Goal: Transaction & Acquisition: Purchase product/service

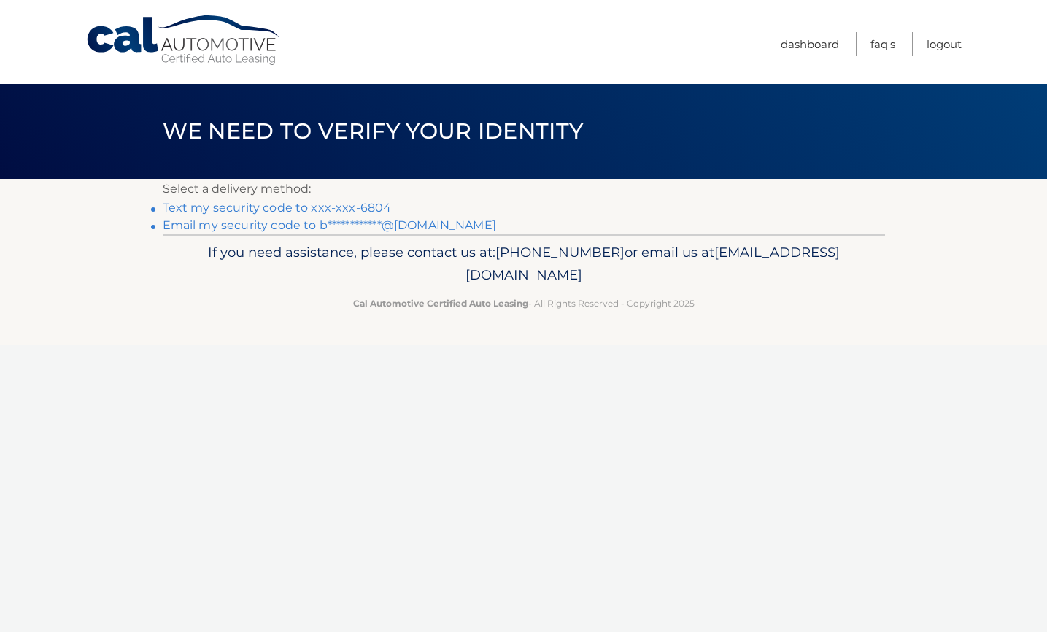
click at [268, 223] on link "**********" at bounding box center [329, 225] width 333 height 14
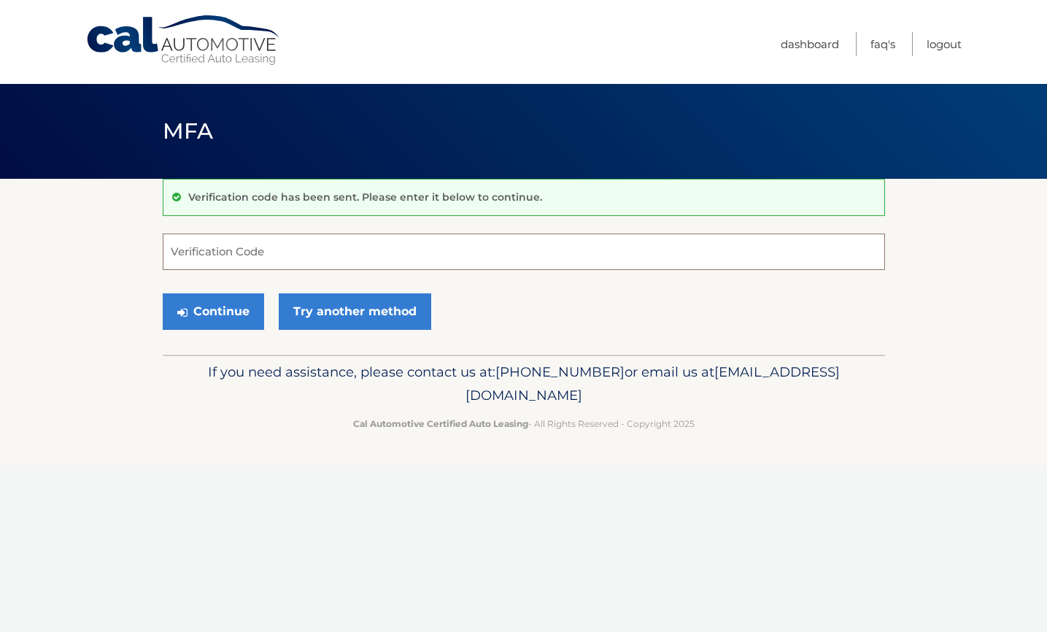
click at [303, 248] on input "Verification Code" at bounding box center [524, 251] width 722 height 36
paste input "661387"
click at [206, 305] on button "Continue" at bounding box center [213, 311] width 101 height 36
click at [229, 307] on button "Continue" at bounding box center [213, 311] width 101 height 36
type input "661387"
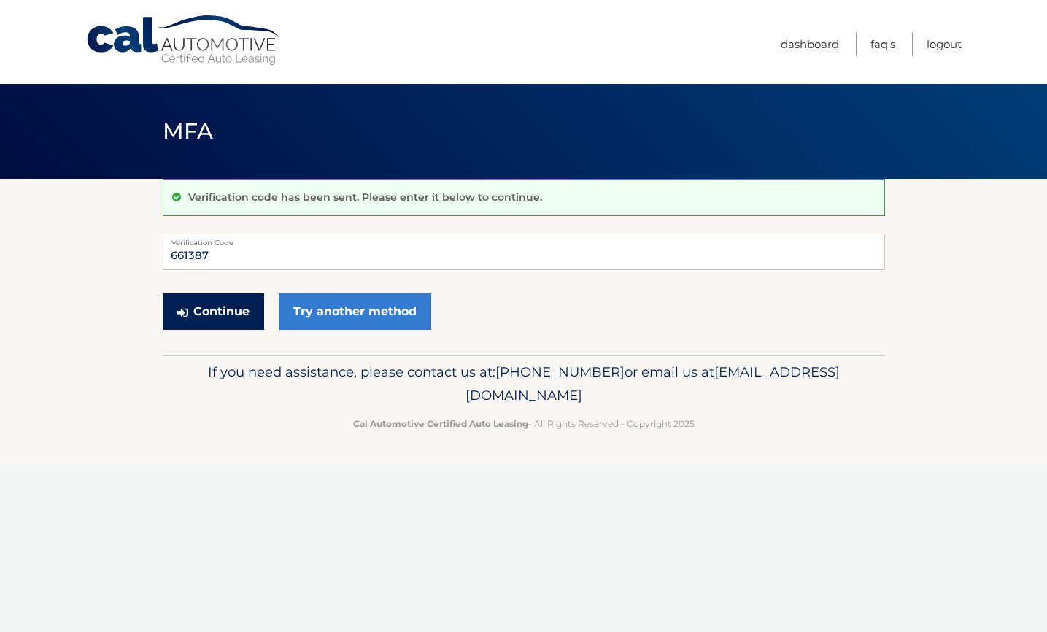
click at [214, 310] on button "Continue" at bounding box center [213, 311] width 101 height 36
drag, startPoint x: 238, startPoint y: 251, endPoint x: 88, endPoint y: 251, distance: 150.3
click at [88, 251] on section "Verification code has been sent. Please enter it below to continue. 661387 Veri…" at bounding box center [523, 267] width 1047 height 176
paste input "661387"
type input "661387"
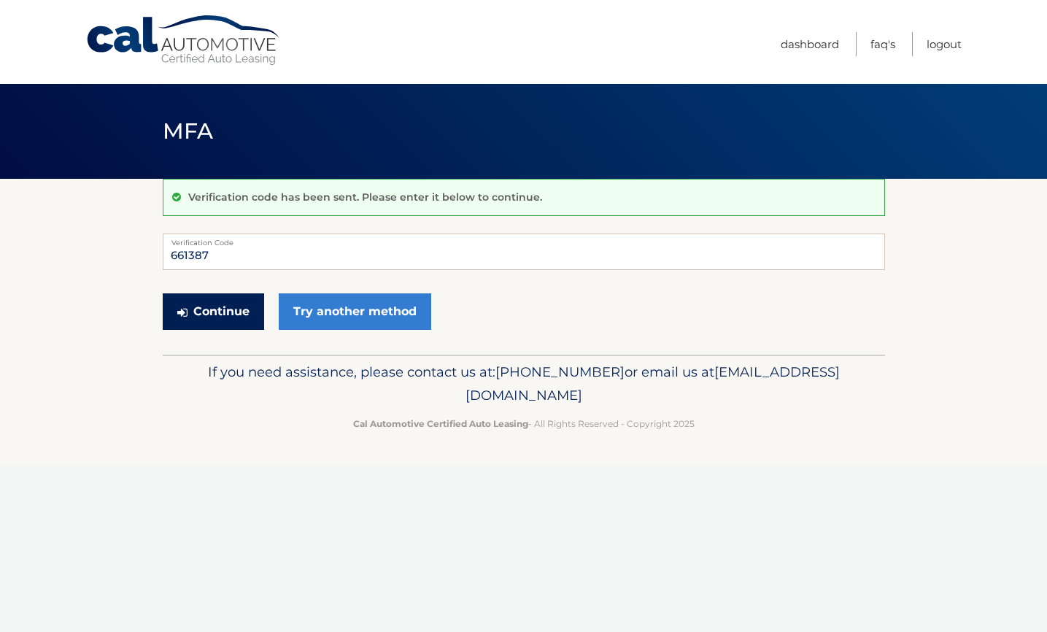
click at [206, 307] on button "Continue" at bounding box center [213, 311] width 101 height 36
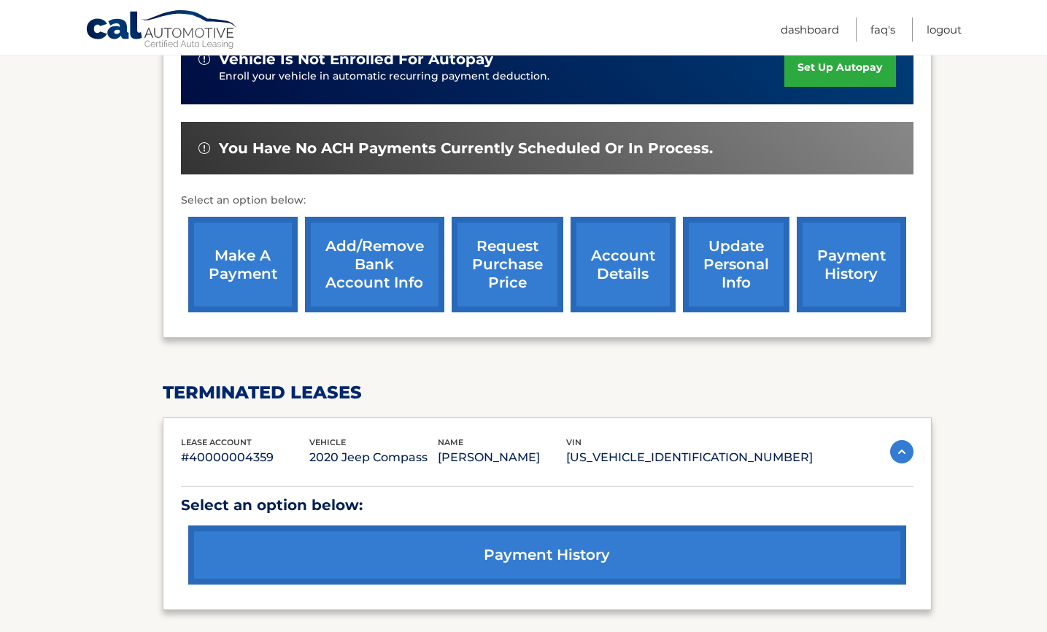
scroll to position [402, 0]
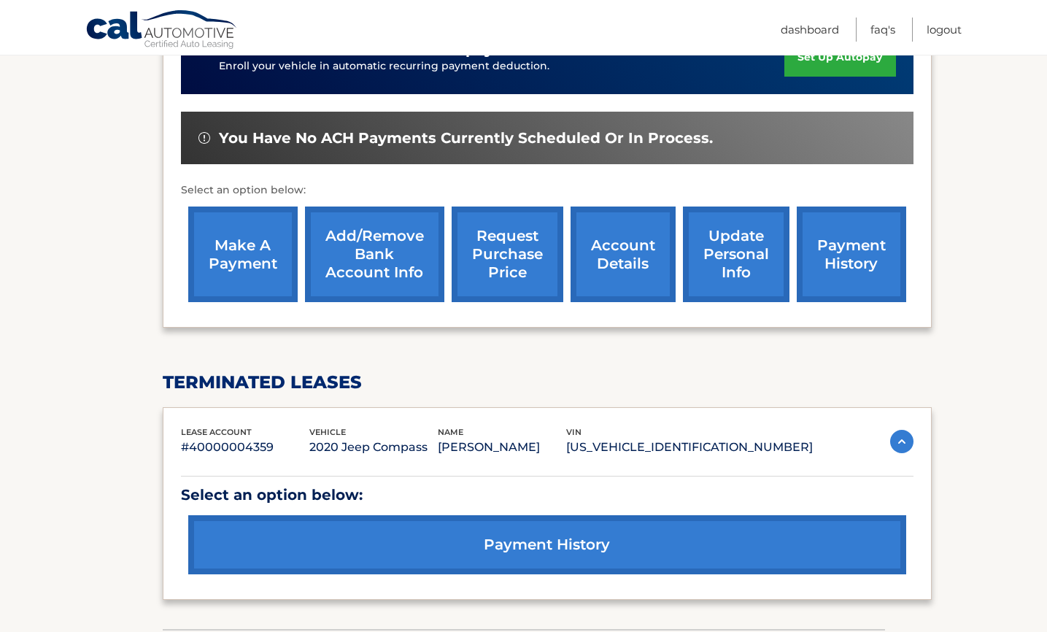
click at [245, 277] on link "make a payment" at bounding box center [242, 254] width 109 height 96
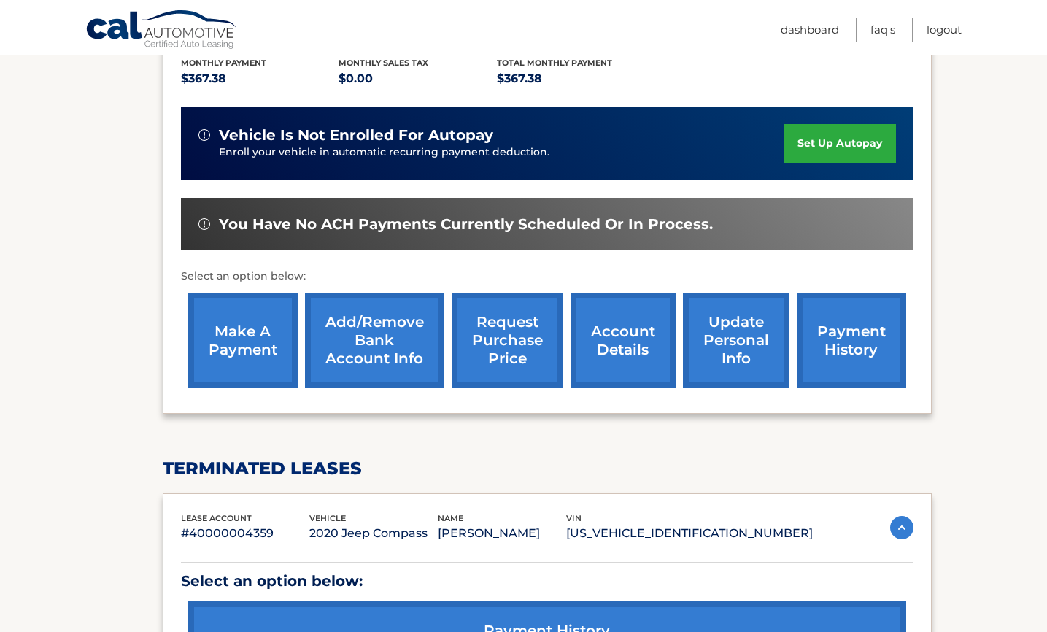
scroll to position [305, 0]
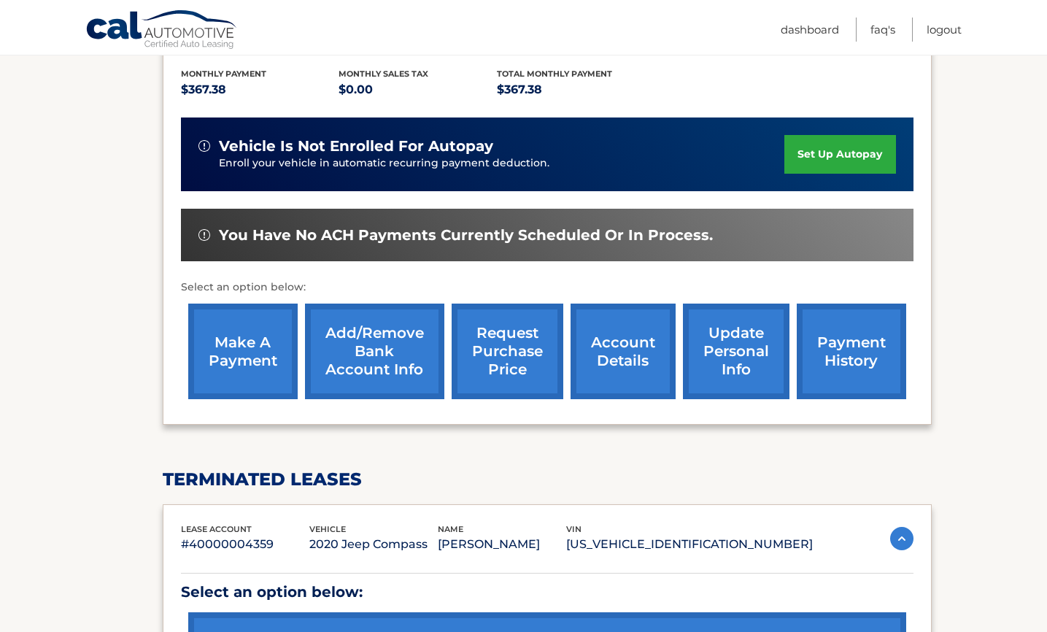
click at [818, 356] on link "payment history" at bounding box center [851, 351] width 109 height 96
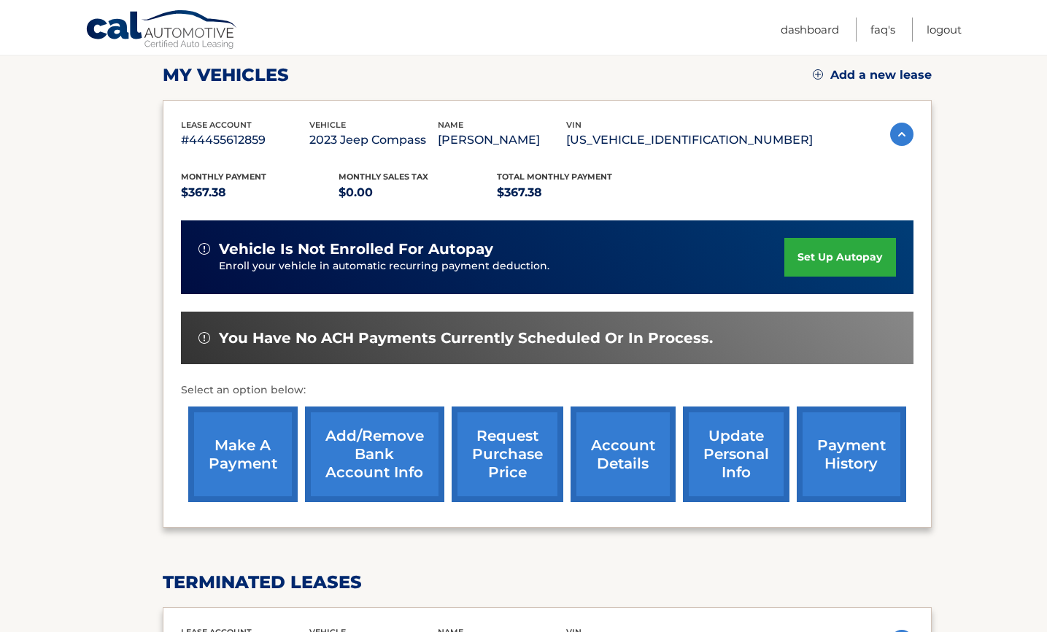
scroll to position [201, 0]
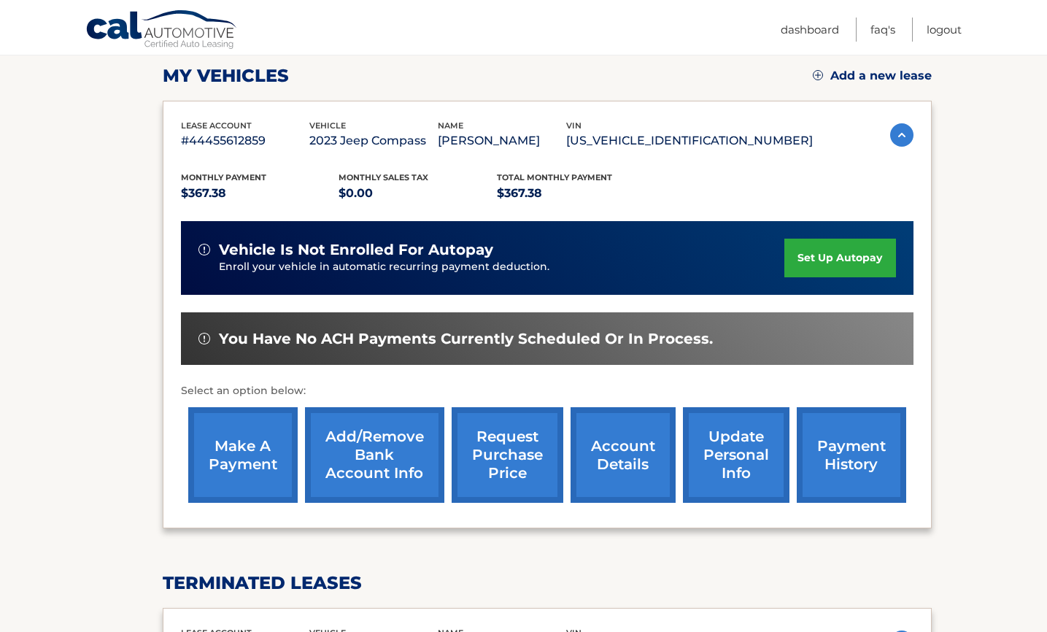
click at [266, 441] on link "make a payment" at bounding box center [242, 455] width 109 height 96
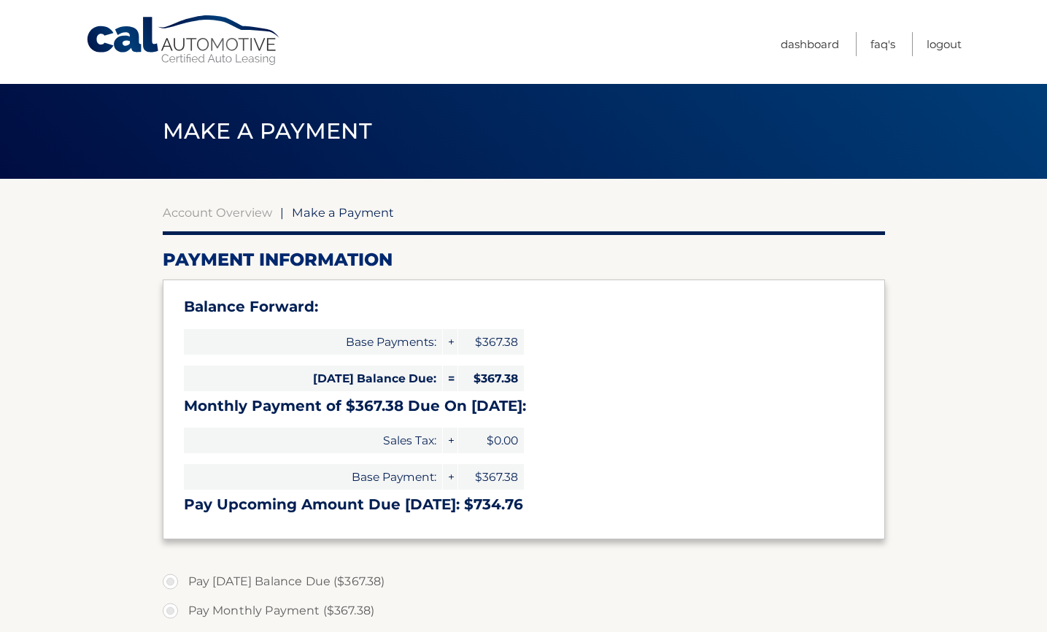
select select "NzA5ODlhZmUtOWE4ZS00ZDA4LWFiZDMtNDhjOTMwMmIwODgx"
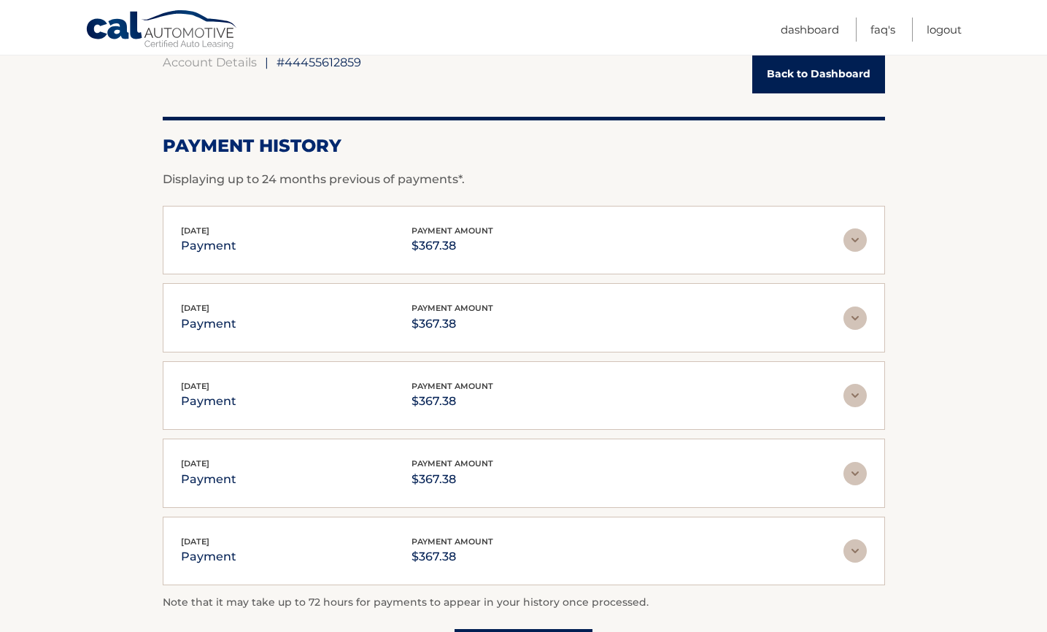
scroll to position [126, 0]
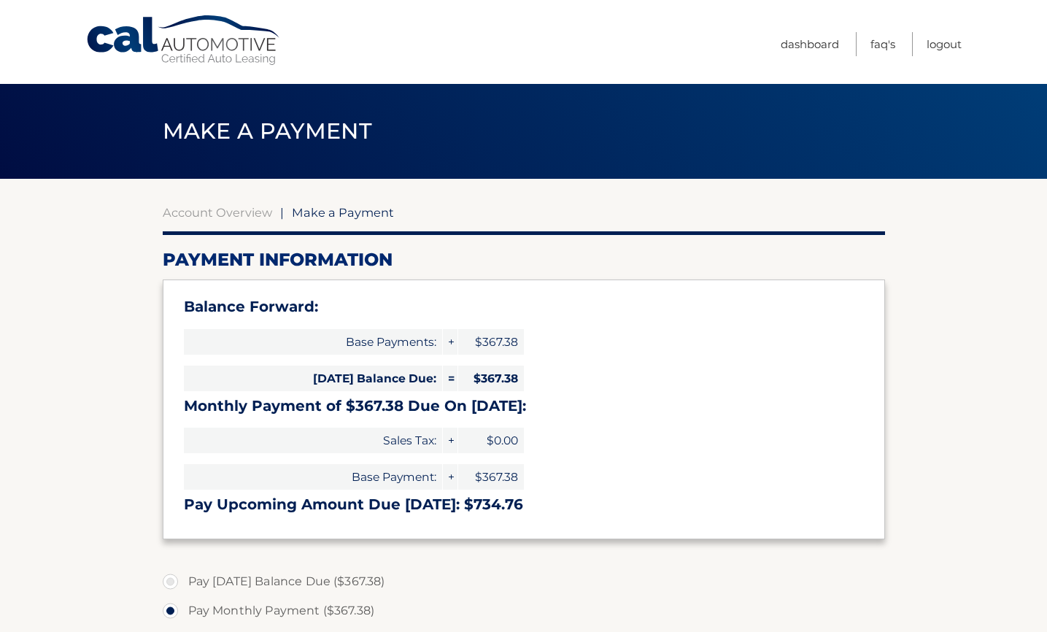
select select "NzA5ODlhZmUtOWE4ZS00ZDA4LWFiZDMtNDhjOTMwMmIwODgx"
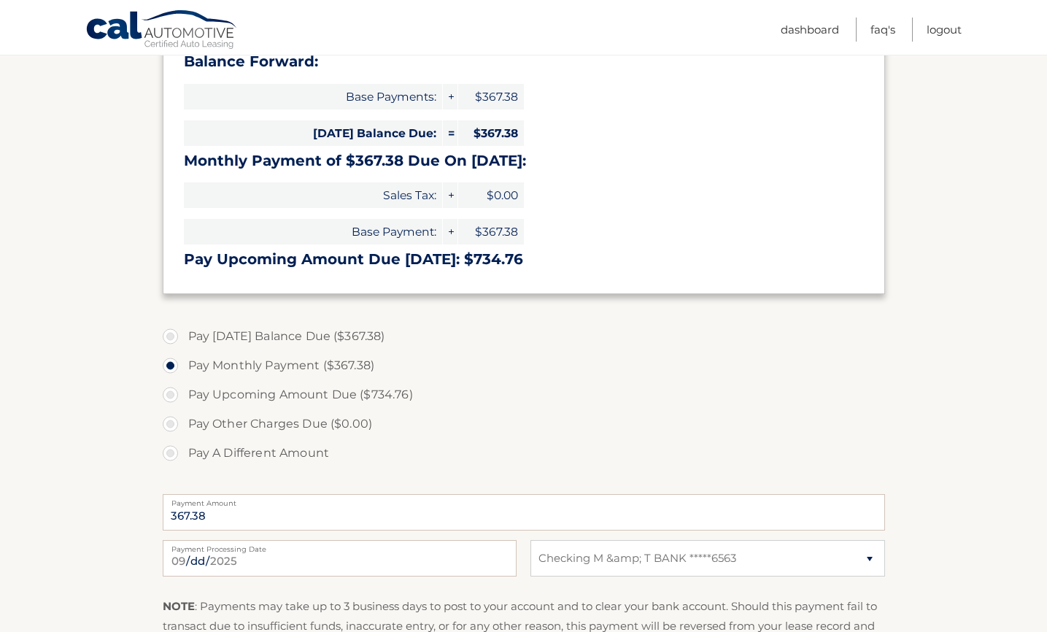
scroll to position [251, 0]
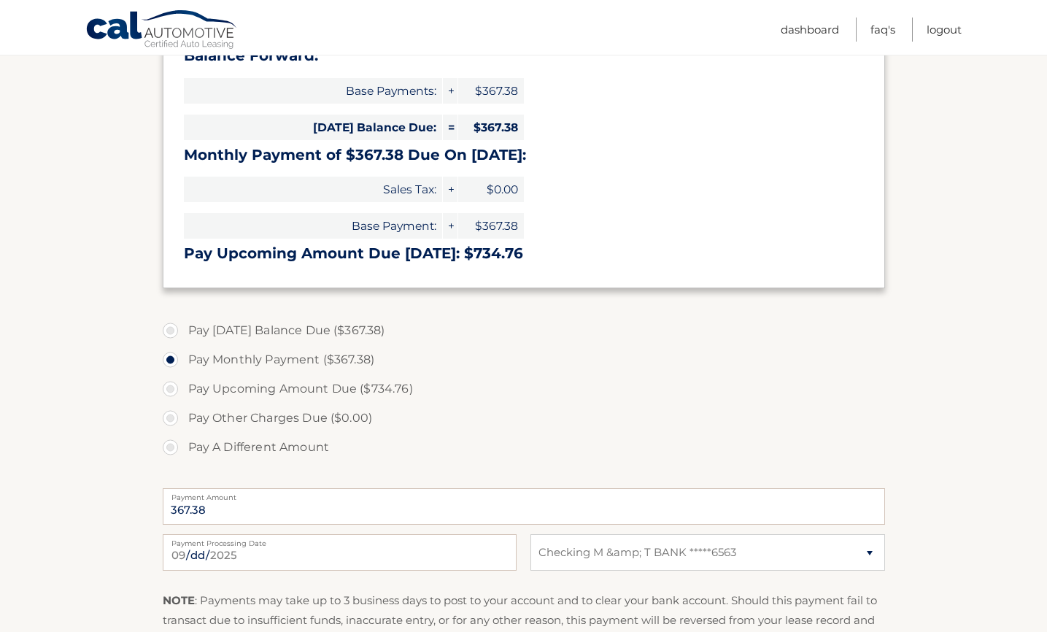
click at [169, 329] on label "Pay [DATE] Balance Due ($367.38)" at bounding box center [524, 330] width 722 height 29
click at [169, 329] on input "Pay [DATE] Balance Due ($367.38)" at bounding box center [176, 327] width 15 height 23
radio input "true"
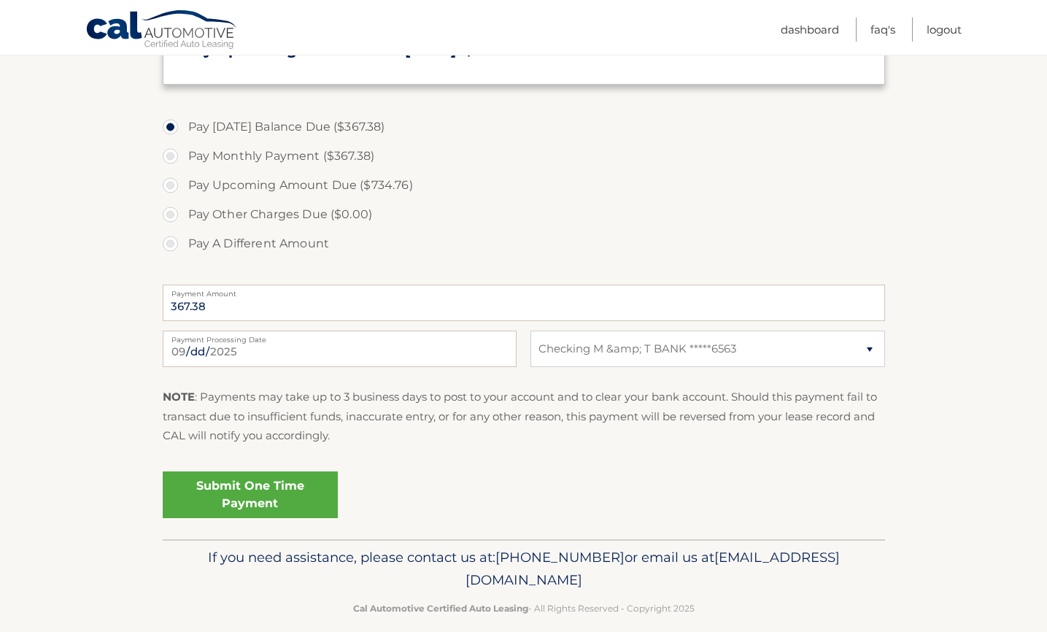
scroll to position [460, 0]
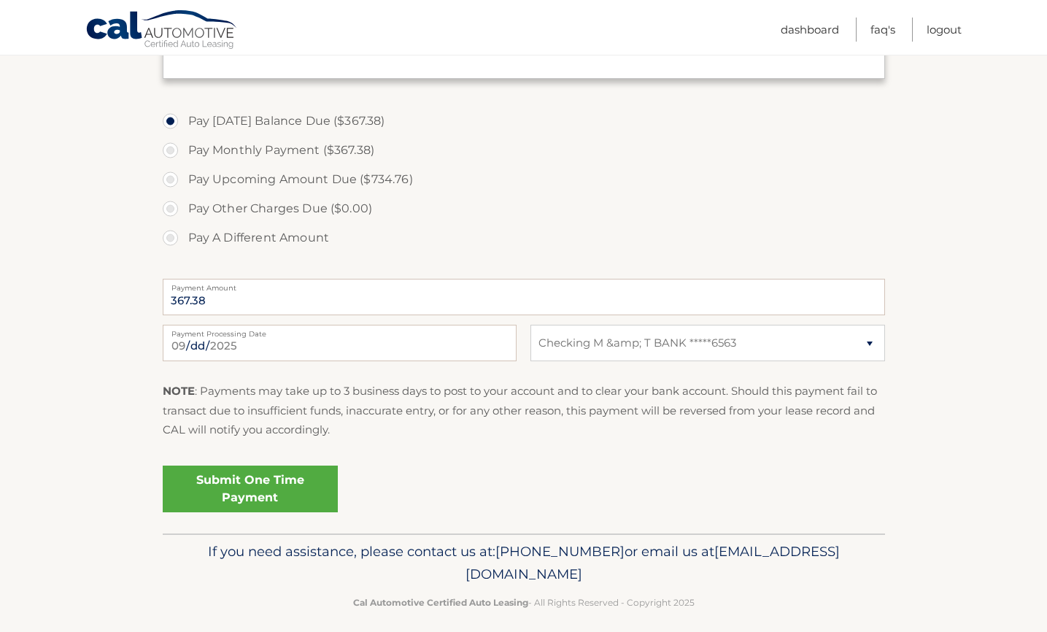
click at [241, 489] on link "Submit One Time Payment" at bounding box center [250, 488] width 175 height 47
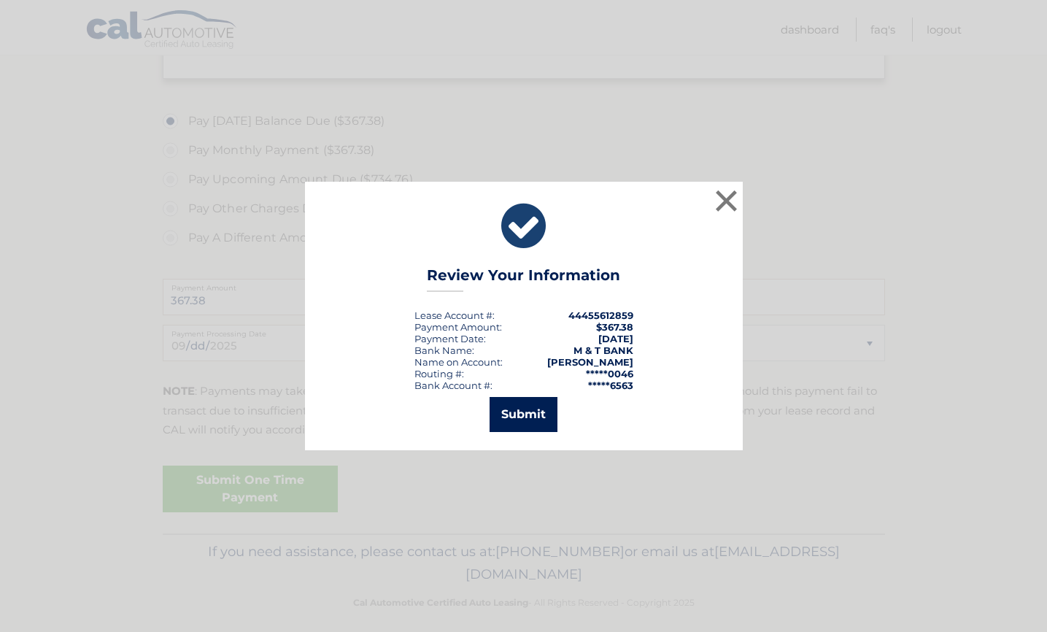
click at [527, 405] on button "Submit" at bounding box center [523, 414] width 68 height 35
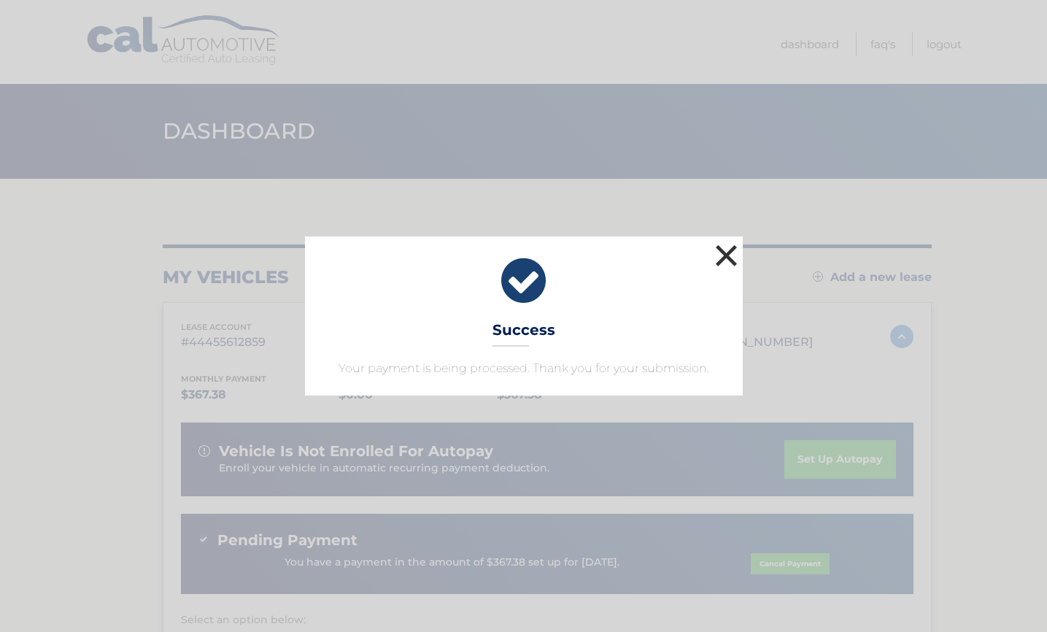
click at [715, 262] on button "×" at bounding box center [726, 255] width 29 height 29
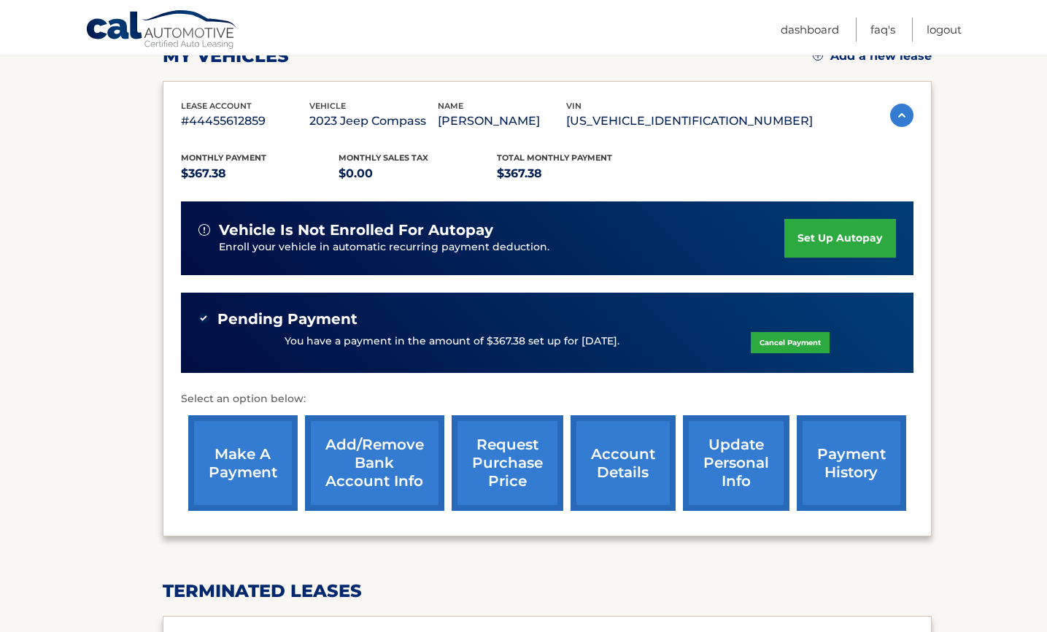
scroll to position [212, 0]
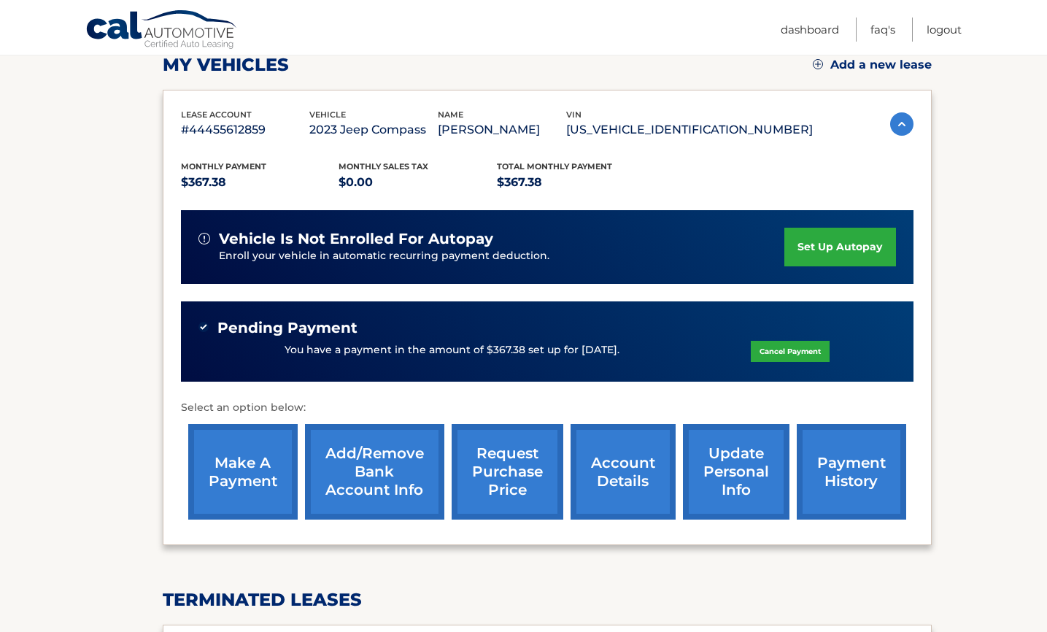
click at [858, 470] on link "payment history" at bounding box center [851, 472] width 109 height 96
